Goal: Transaction & Acquisition: Purchase product/service

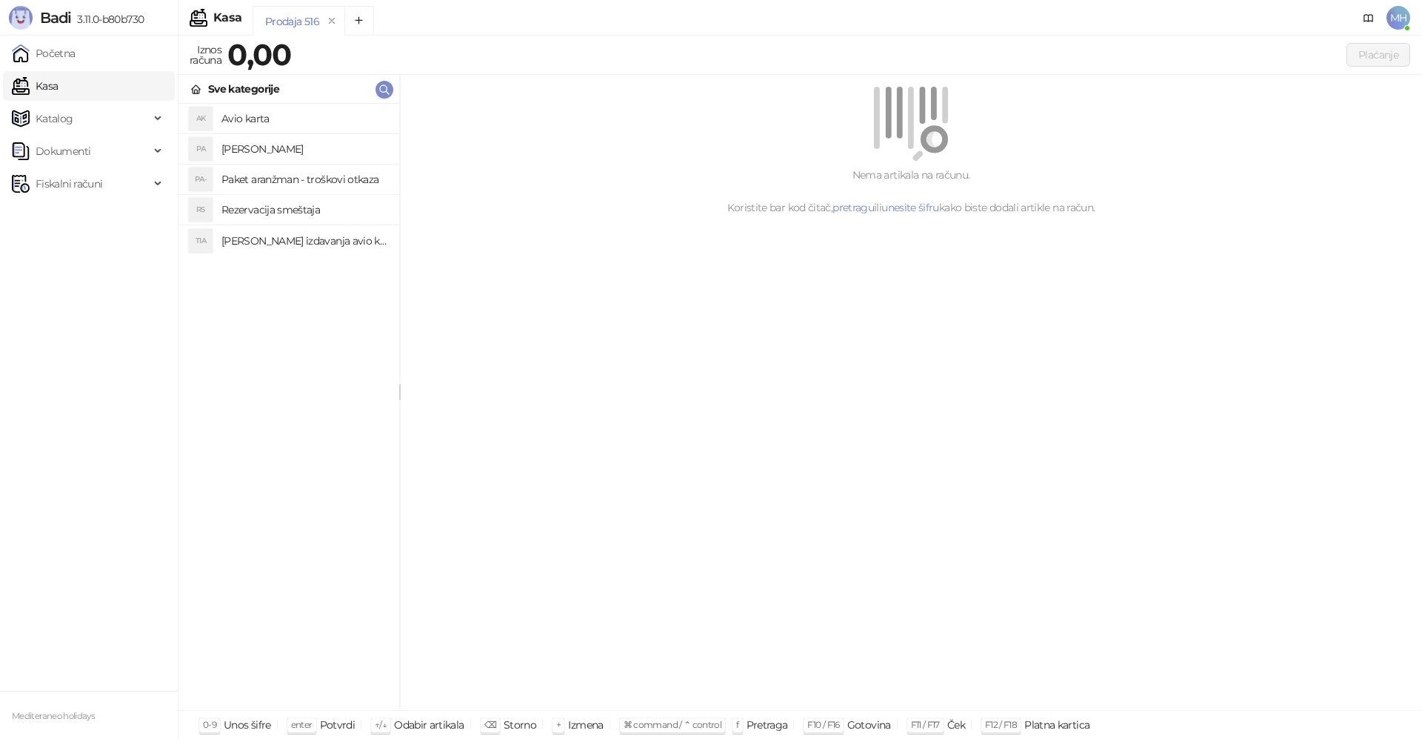
click at [58, 87] on link "Kasa" at bounding box center [35, 86] width 46 height 30
click at [252, 143] on h4 "[PERSON_NAME]" at bounding box center [304, 149] width 166 height 24
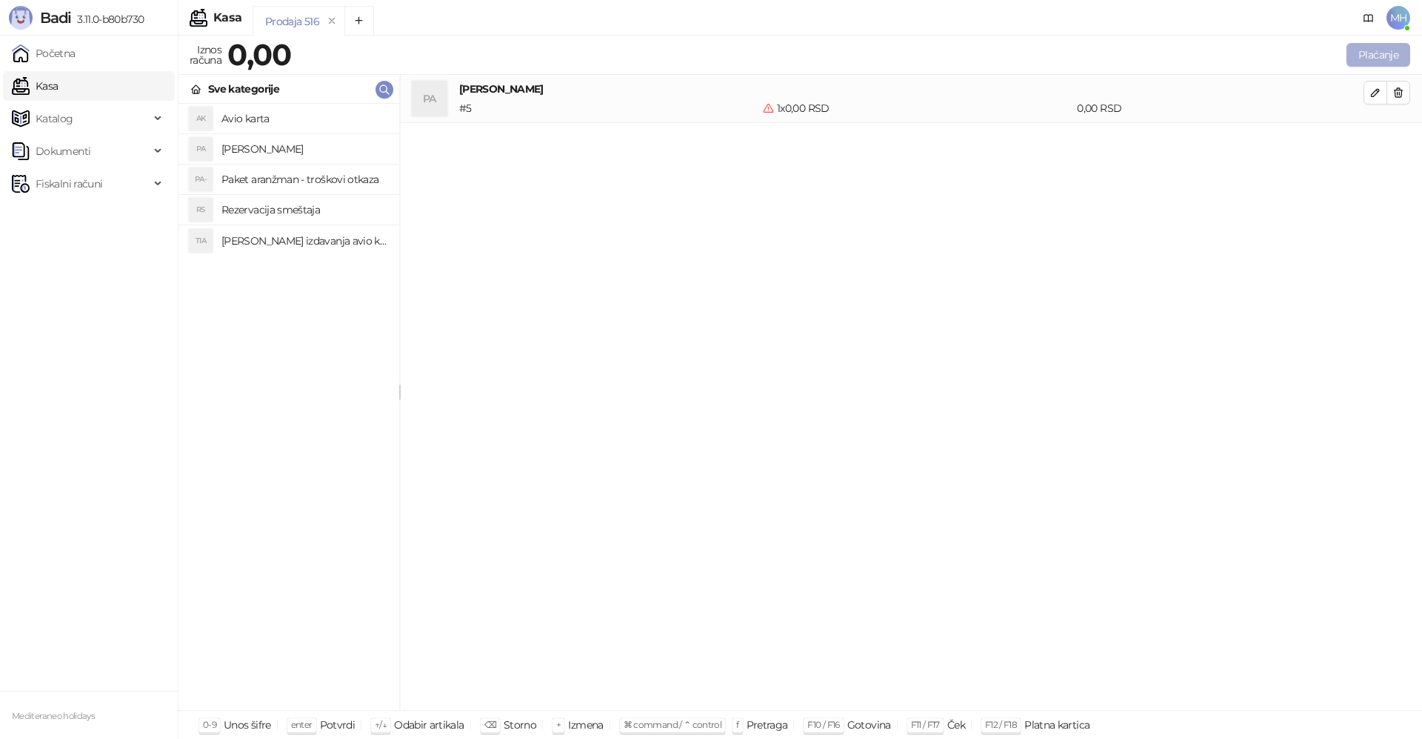
click at [1375, 51] on button "Plaćanje" at bounding box center [1379, 55] width 64 height 24
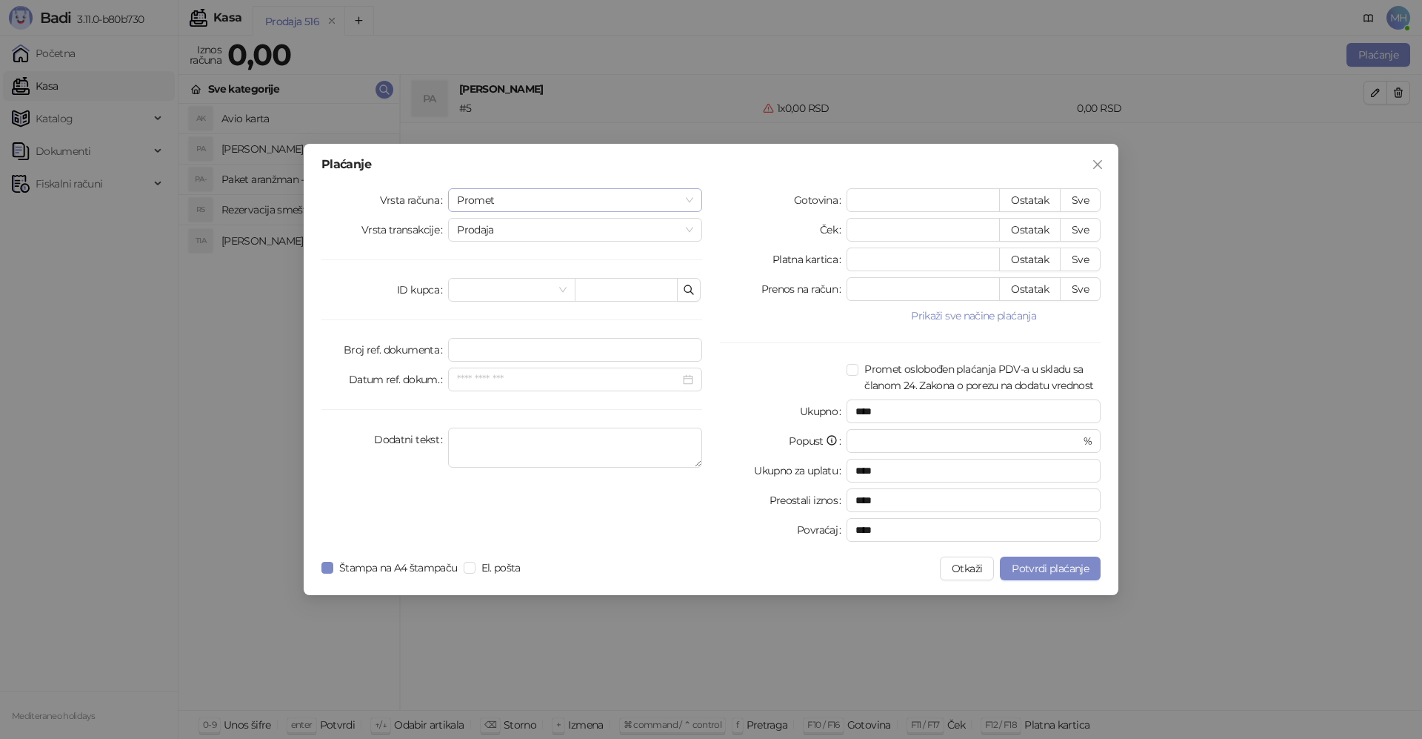
click at [616, 201] on span "Promet" at bounding box center [575, 200] width 236 height 22
click at [490, 305] on div "Avans" at bounding box center [575, 301] width 230 height 16
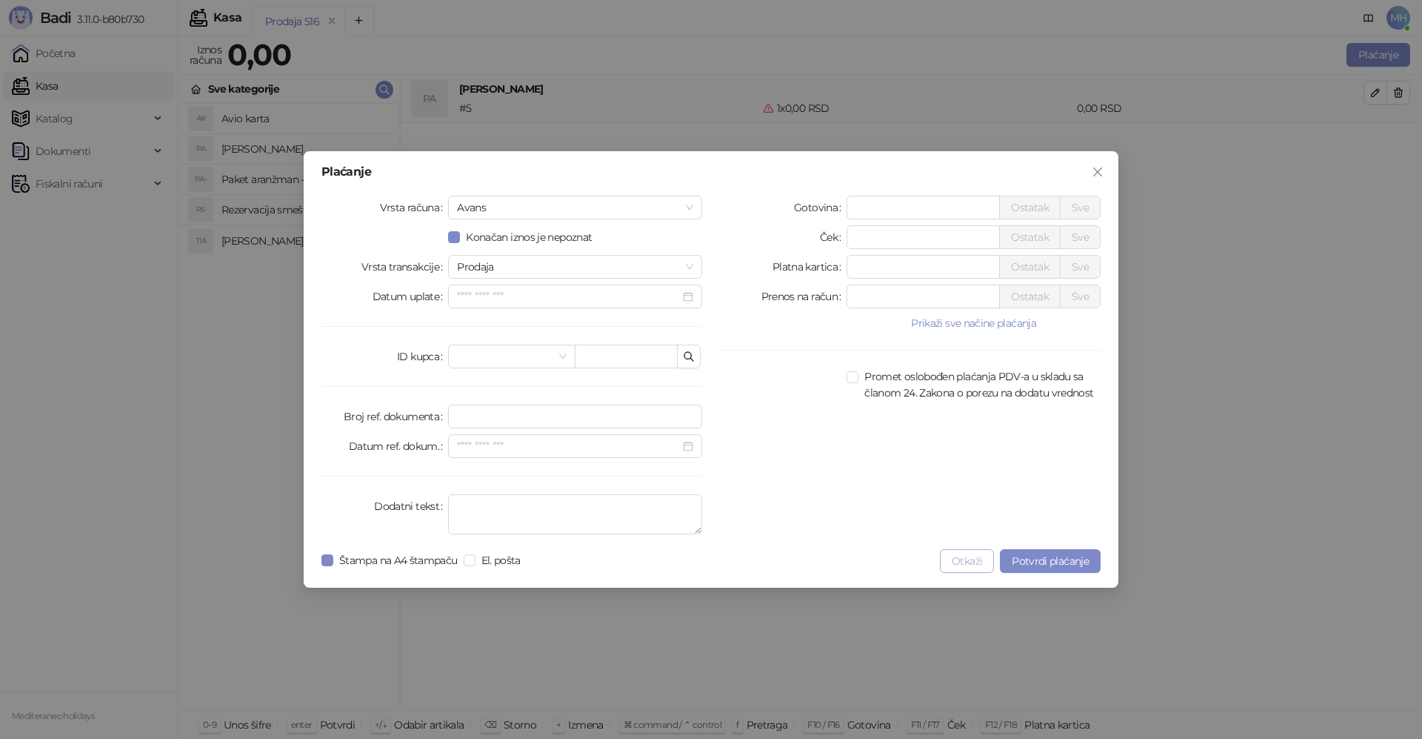
click at [977, 555] on button "Otkaži" at bounding box center [967, 561] width 54 height 24
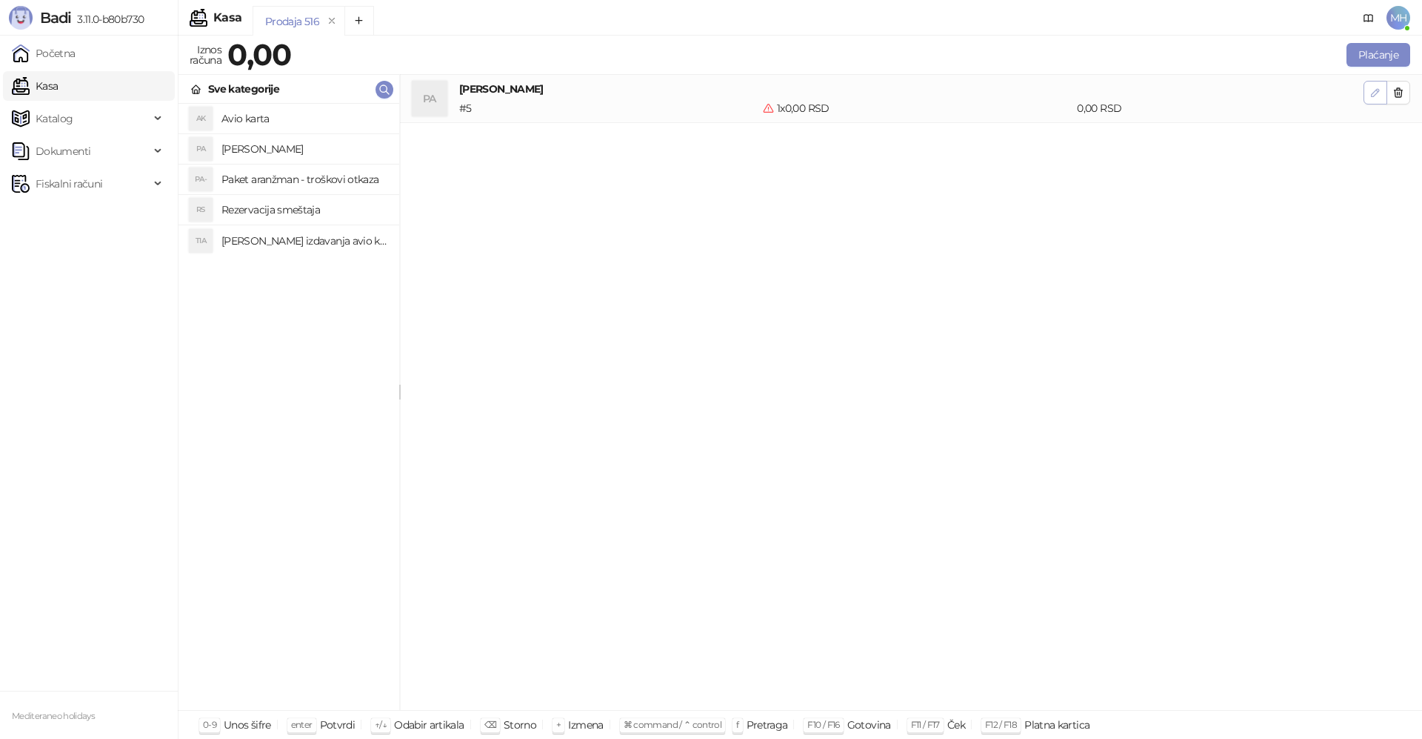
click at [1373, 81] on button "button" at bounding box center [1376, 93] width 24 height 24
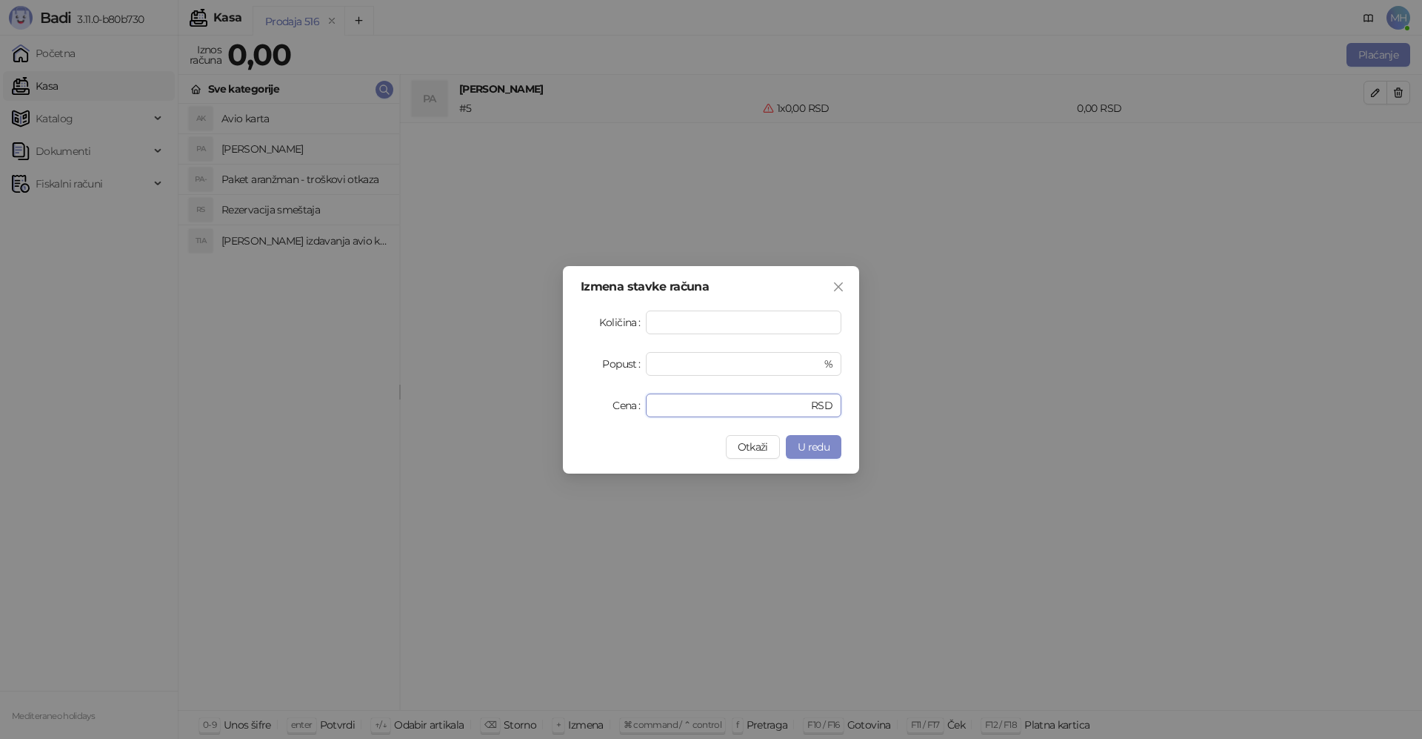
drag, startPoint x: 665, startPoint y: 402, endPoint x: 639, endPoint y: 403, distance: 25.9
click at [639, 403] on div "Cena * RSD" at bounding box center [711, 405] width 261 height 24
type input "*"
type input "****"
drag, startPoint x: 819, startPoint y: 449, endPoint x: 798, endPoint y: 450, distance: 20.8
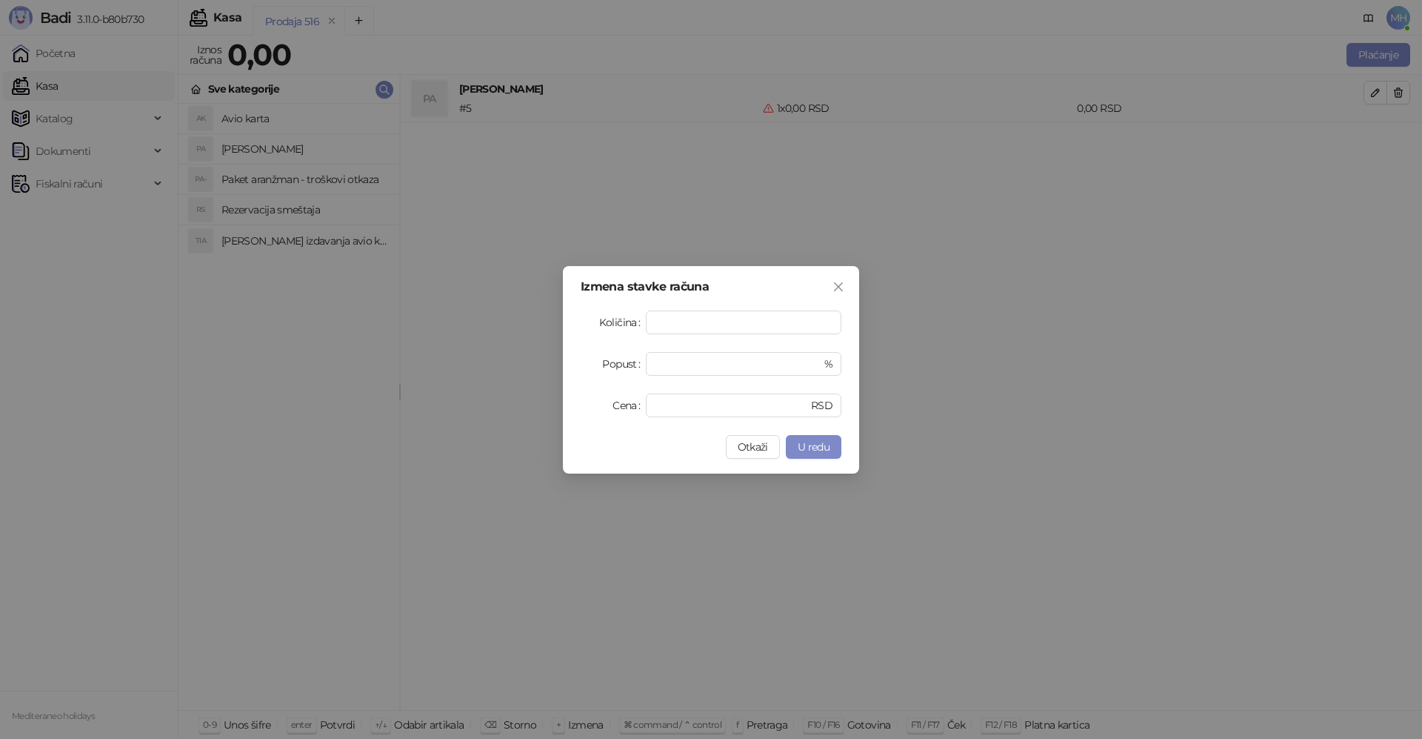
click at [817, 450] on span "U redu" at bounding box center [814, 446] width 32 height 13
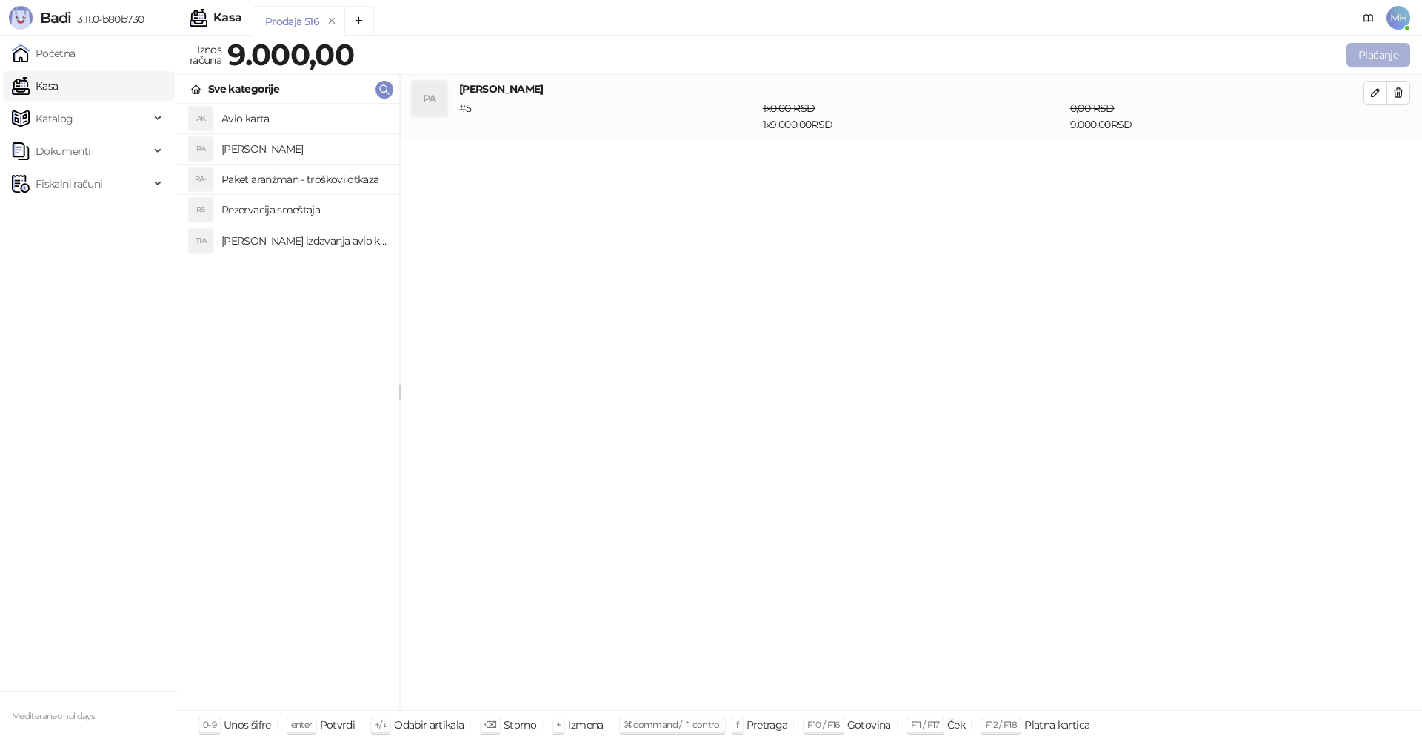
click at [1384, 62] on button "Plaćanje" at bounding box center [1379, 55] width 64 height 24
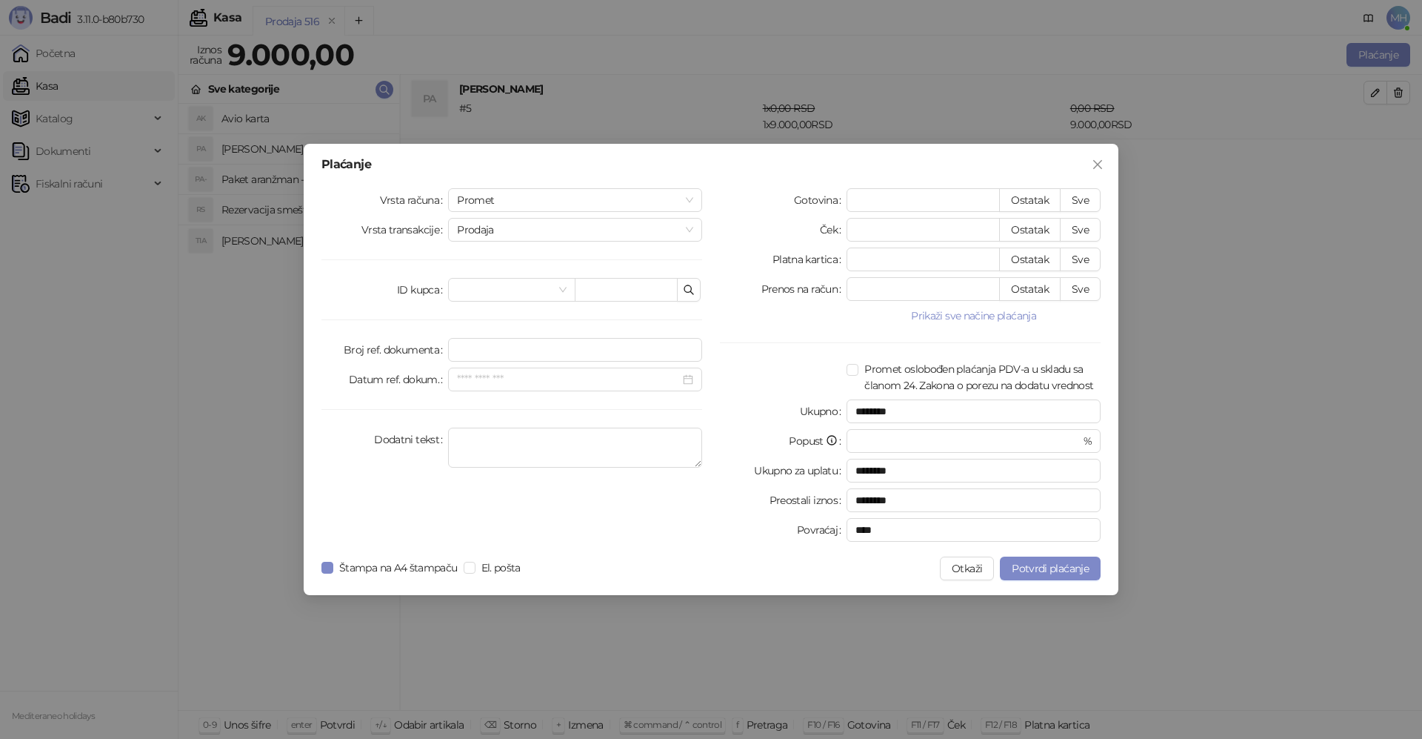
drag, startPoint x: 477, startPoint y: 198, endPoint x: 475, endPoint y: 213, distance: 15.0
click at [478, 198] on span "Promet" at bounding box center [575, 200] width 236 height 22
click at [472, 307] on div "Avans" at bounding box center [575, 301] width 230 height 16
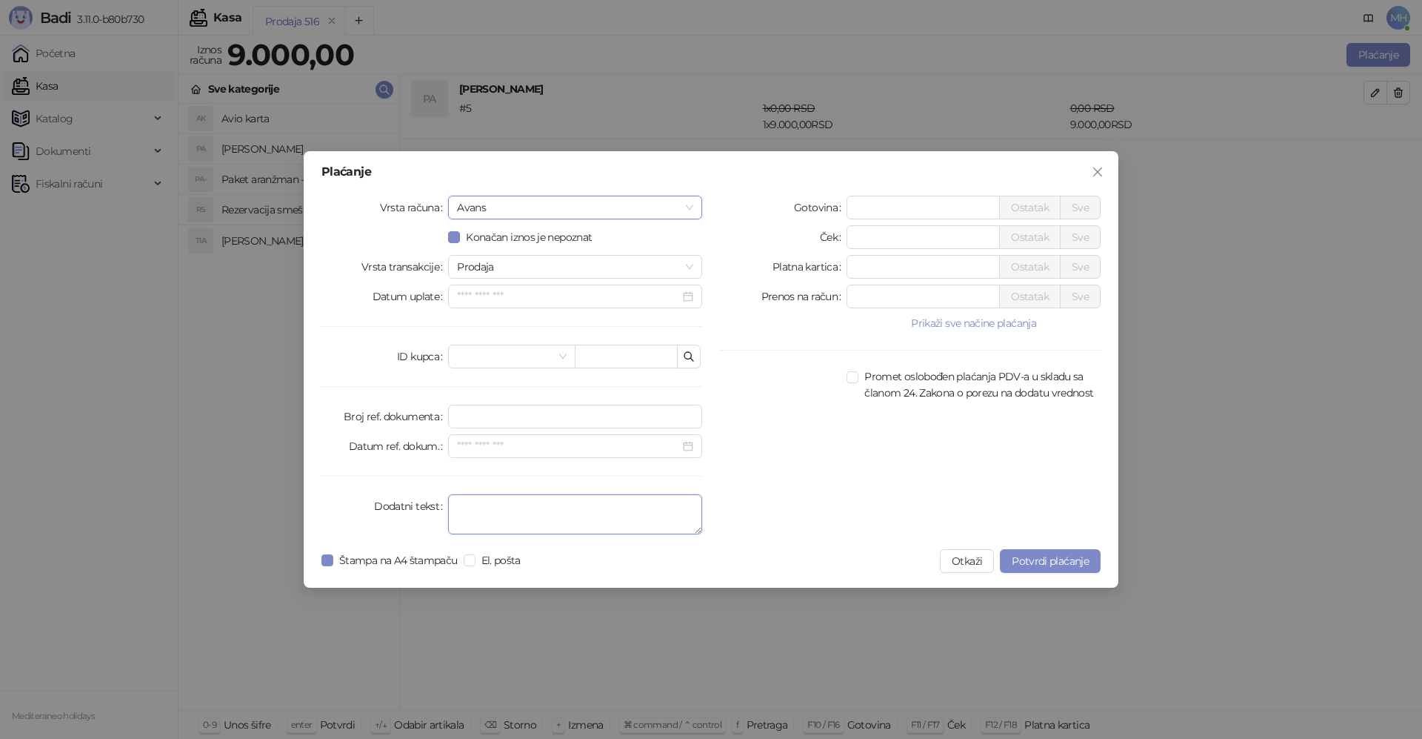
click at [483, 525] on textarea "Dodatni tekst" at bounding box center [575, 514] width 254 height 40
type textarea "*********"
drag, startPoint x: 870, startPoint y: 208, endPoint x: 839, endPoint y: 204, distance: 31.4
click at [839, 204] on div "Gotovina * Ostatak Sve" at bounding box center [910, 208] width 381 height 24
type input "****"
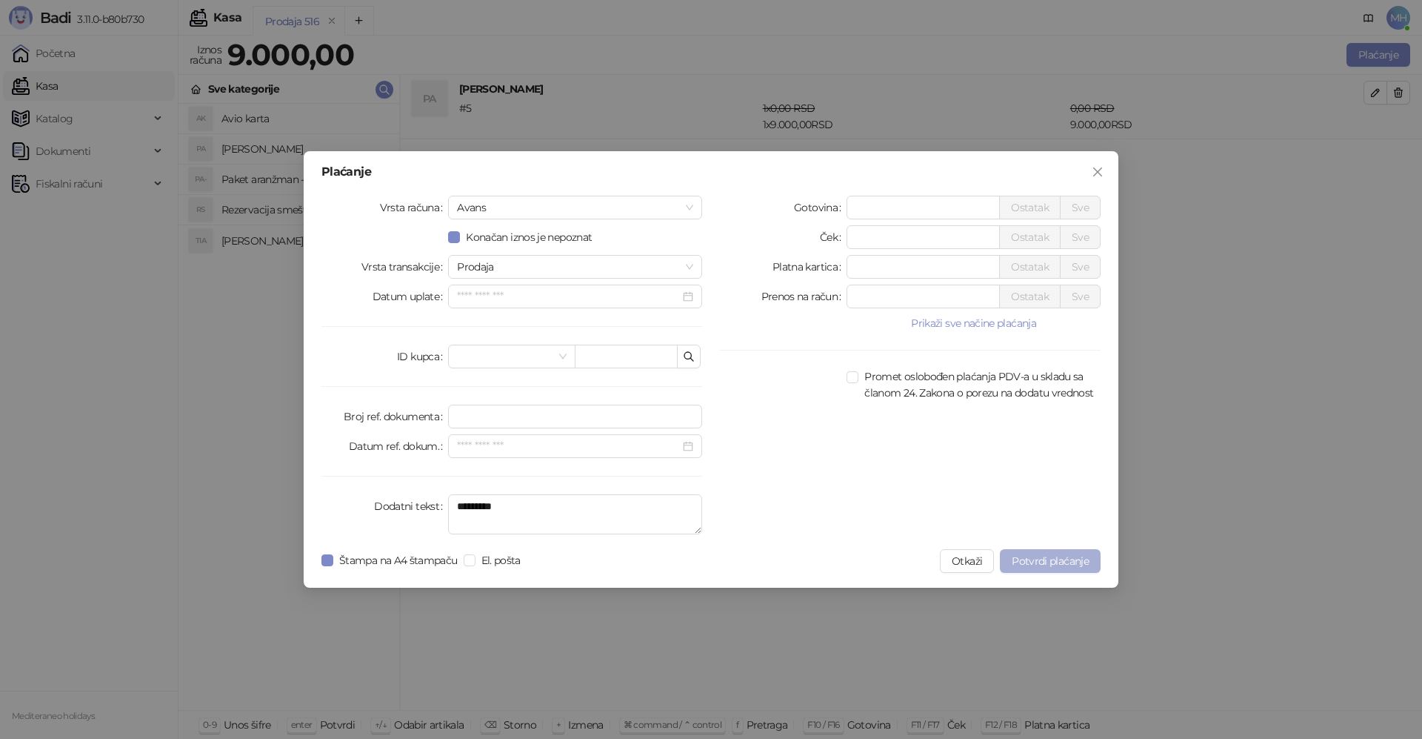
click at [1037, 561] on span "Potvrdi plaćanje" at bounding box center [1050, 560] width 77 height 13
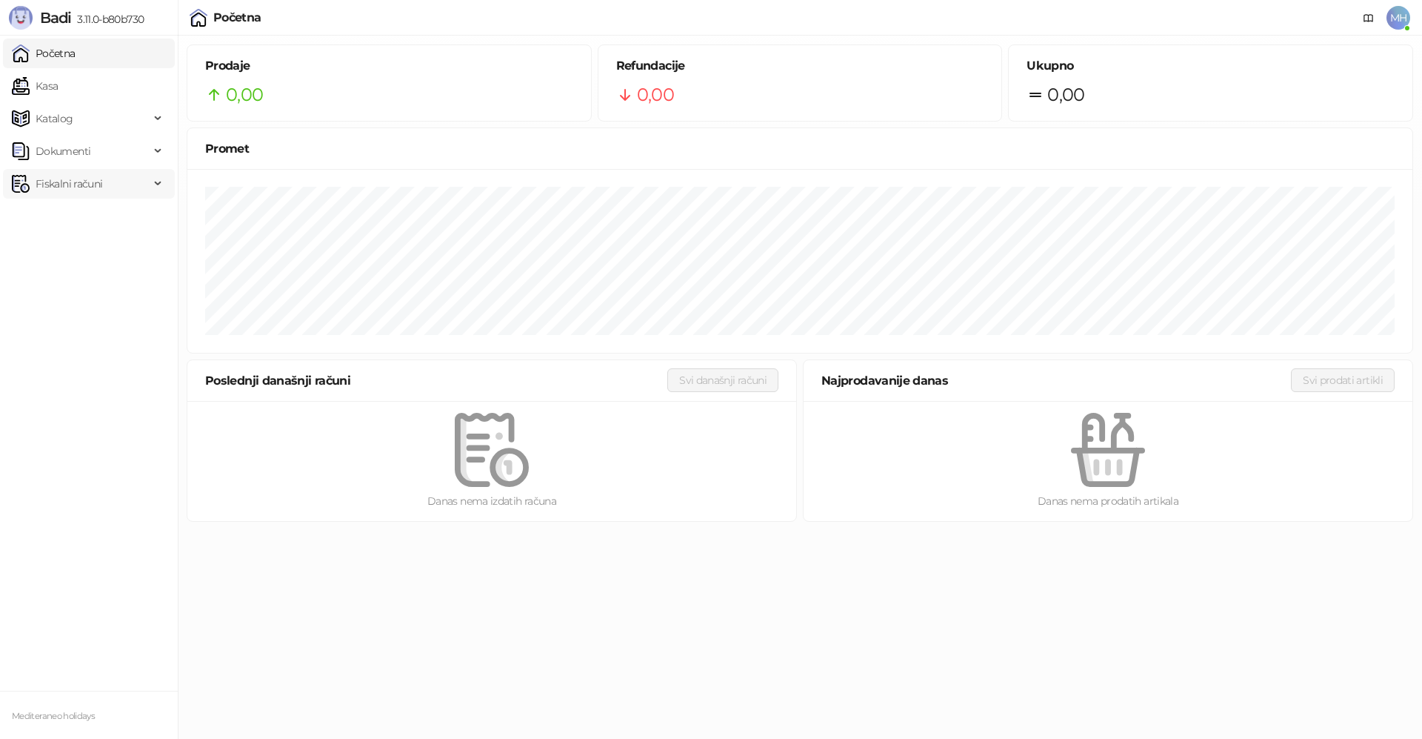
click at [72, 187] on span "Fiskalni računi" at bounding box center [69, 184] width 67 height 30
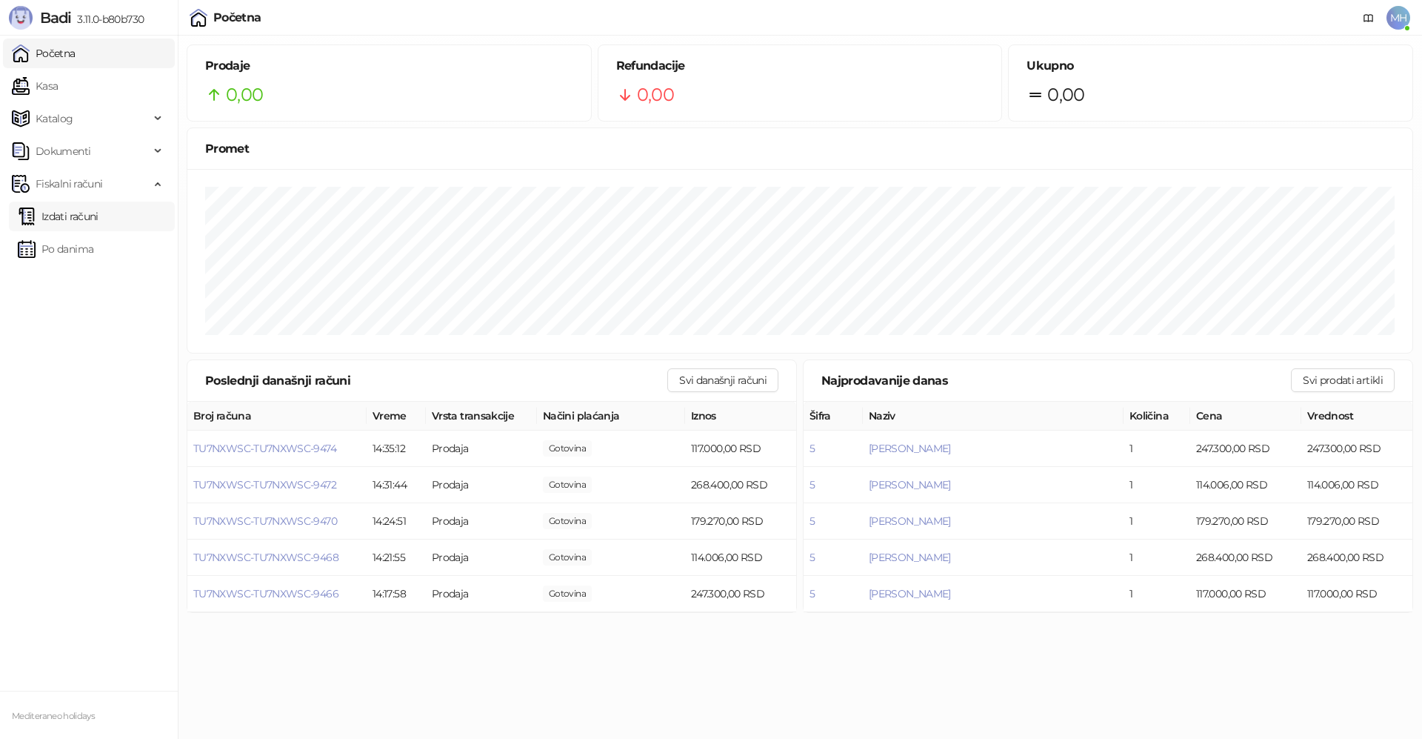
click at [73, 220] on link "Izdati računi" at bounding box center [58, 216] width 81 height 30
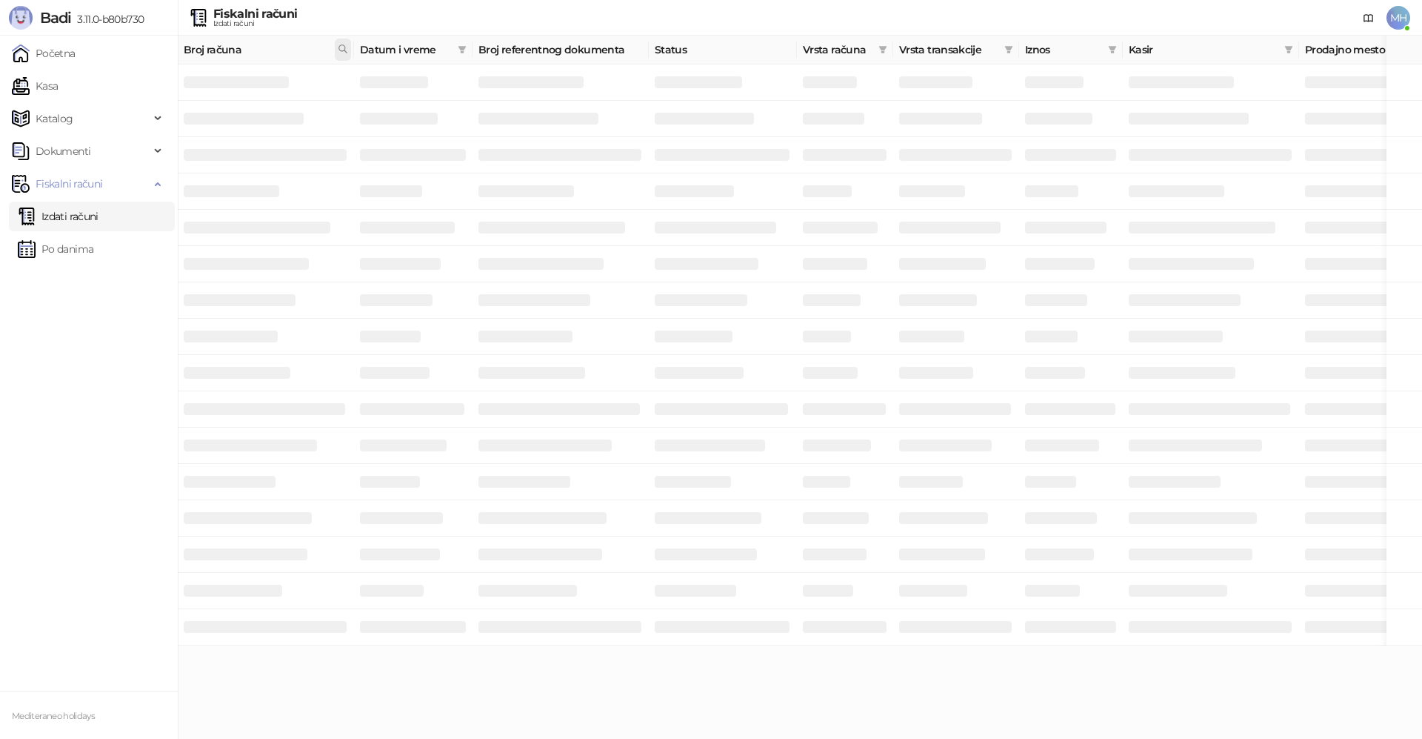
click at [337, 49] on span at bounding box center [343, 50] width 16 height 22
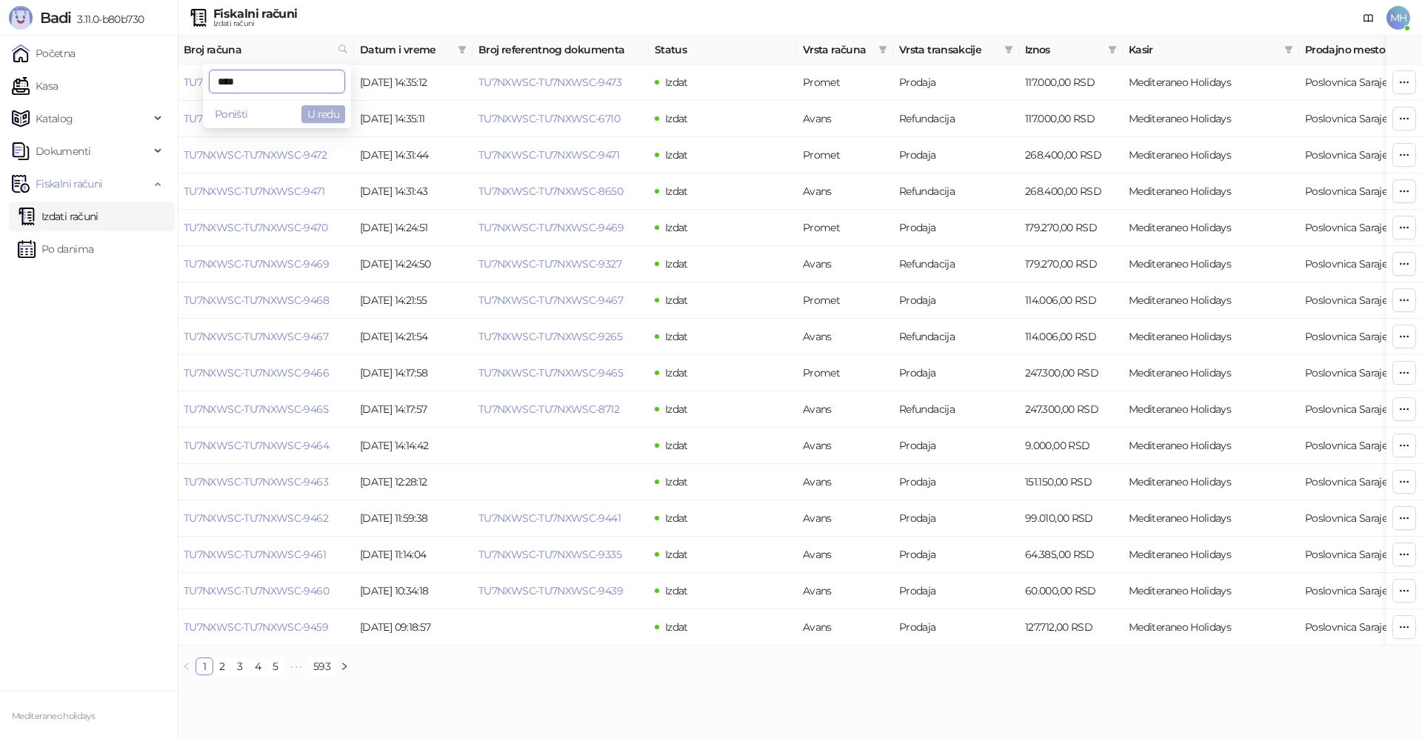
type input "****"
click at [316, 108] on button "U redu" at bounding box center [323, 114] width 44 height 18
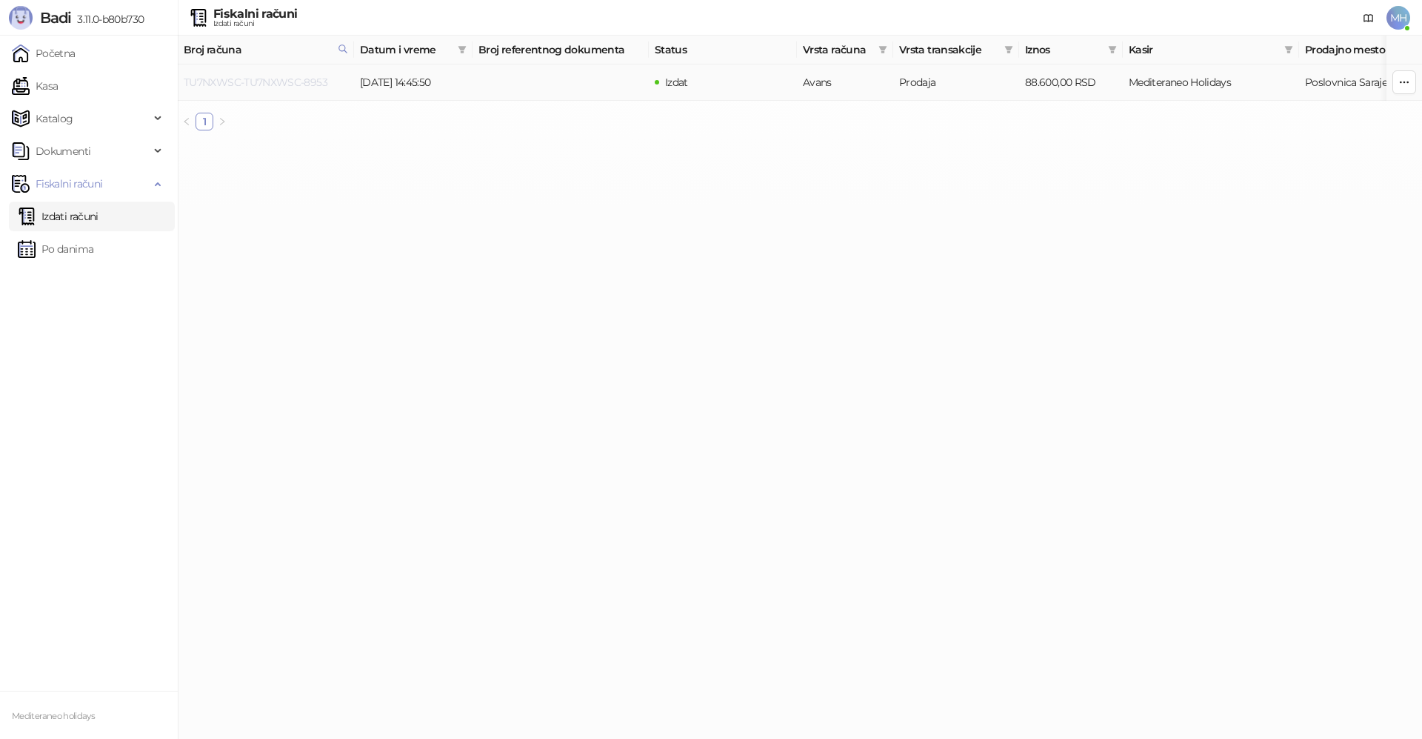
click at [289, 81] on link "TU7NXWSC-TU7NXWSC-8953" at bounding box center [256, 82] width 144 height 13
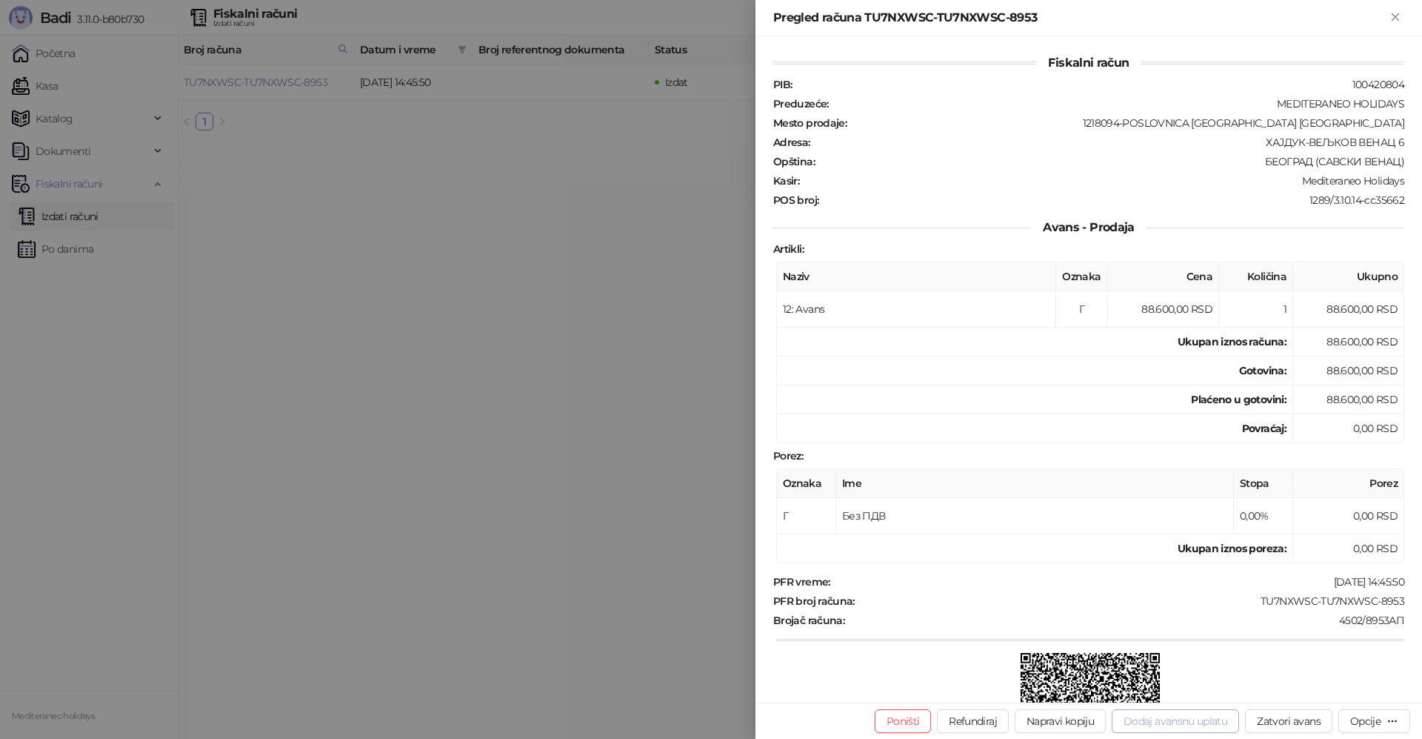
click at [1187, 723] on button "Dodaj avansnu uplatu" at bounding box center [1175, 721] width 127 height 24
type input "**********"
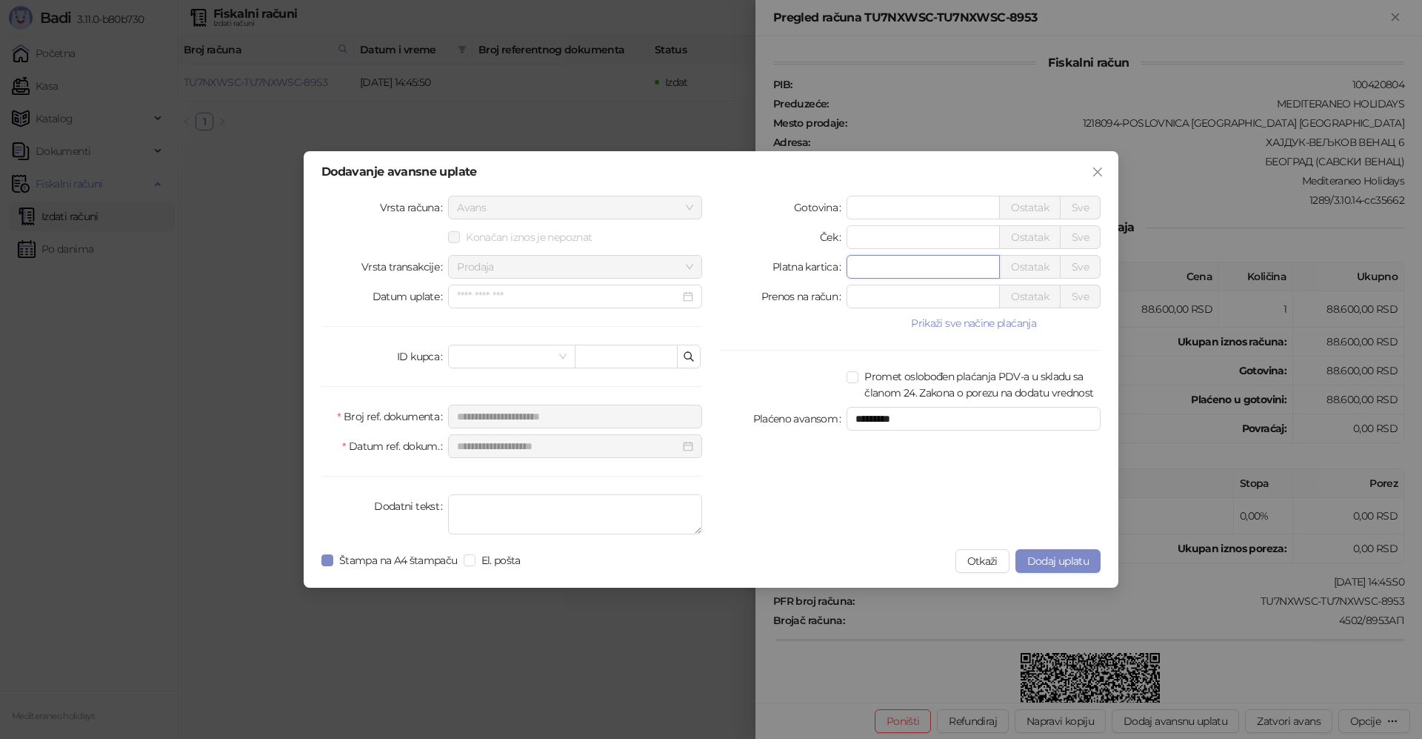
click at [871, 261] on input "*" at bounding box center [923, 267] width 152 height 22
type input "******"
click at [1056, 559] on span "Dodaj uplatu" at bounding box center [1057, 560] width 61 height 13
